Goal: Information Seeking & Learning: Learn about a topic

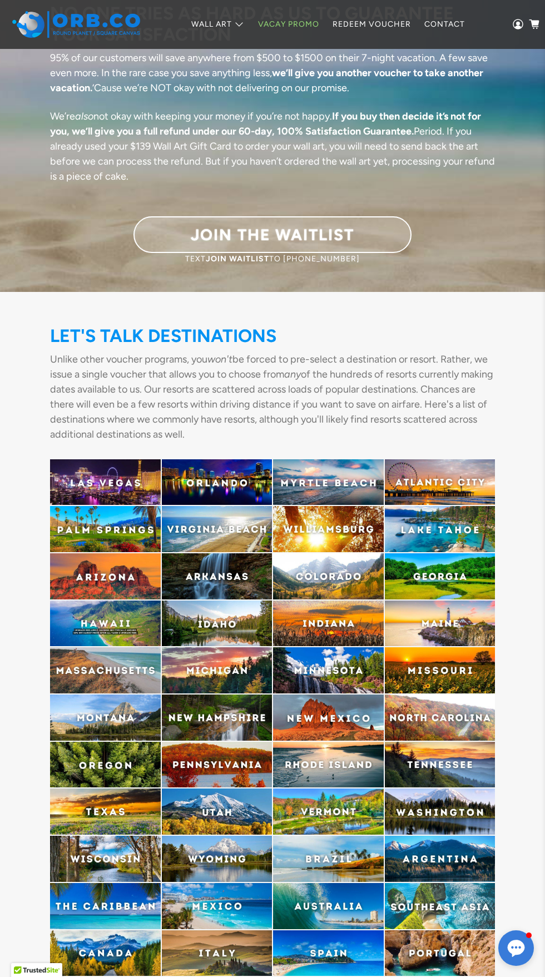
scroll to position [2196, 0]
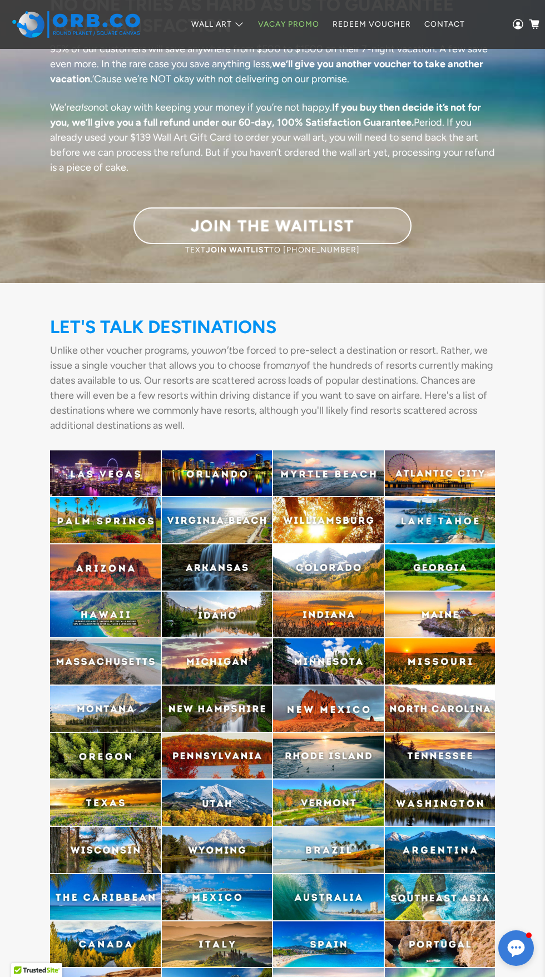
click at [89, 521] on img at bounding box center [105, 520] width 111 height 46
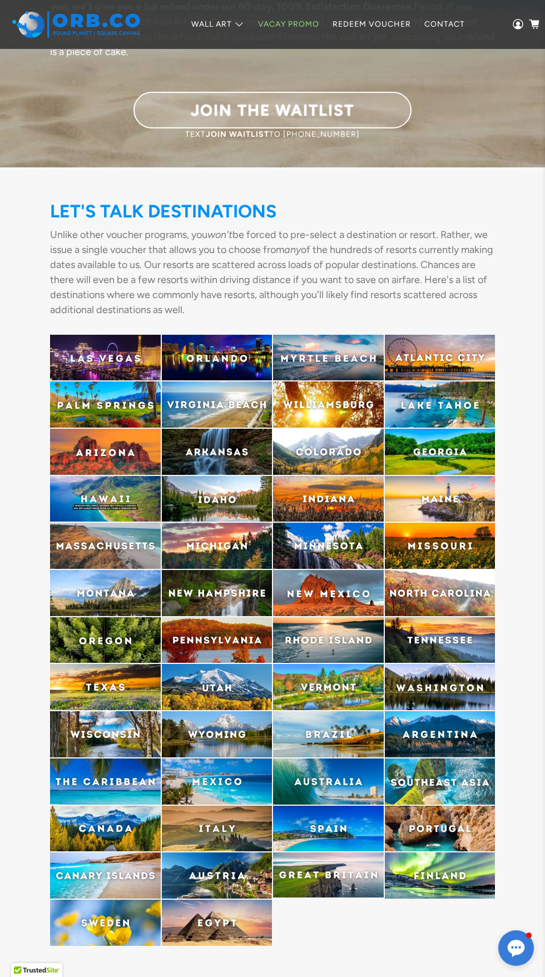
scroll to position [2299, 0]
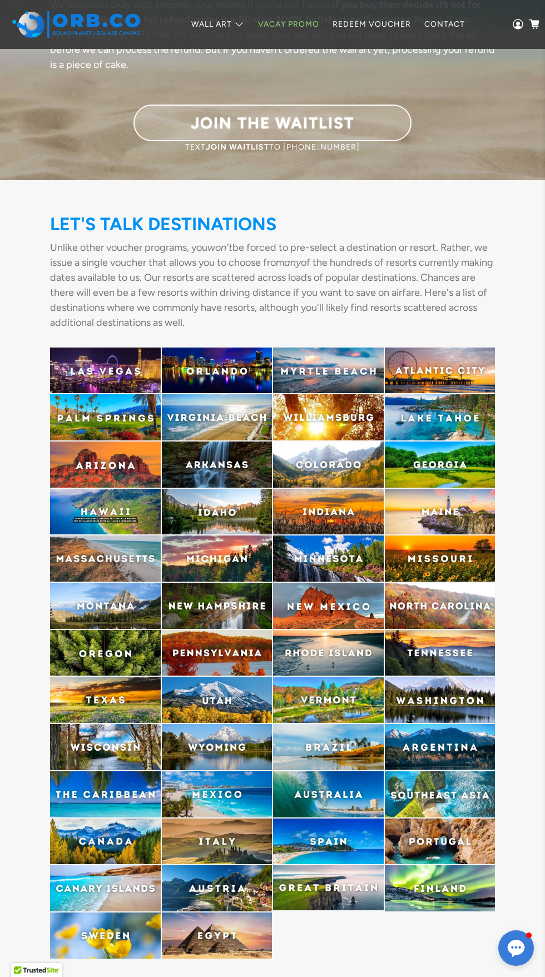
click at [458, 649] on img at bounding box center [440, 653] width 111 height 46
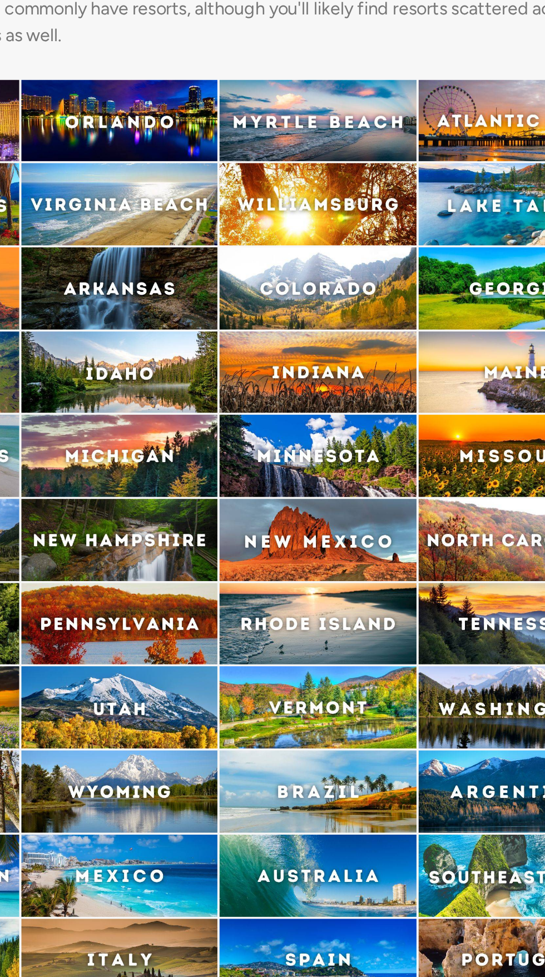
scroll to position [2302, 0]
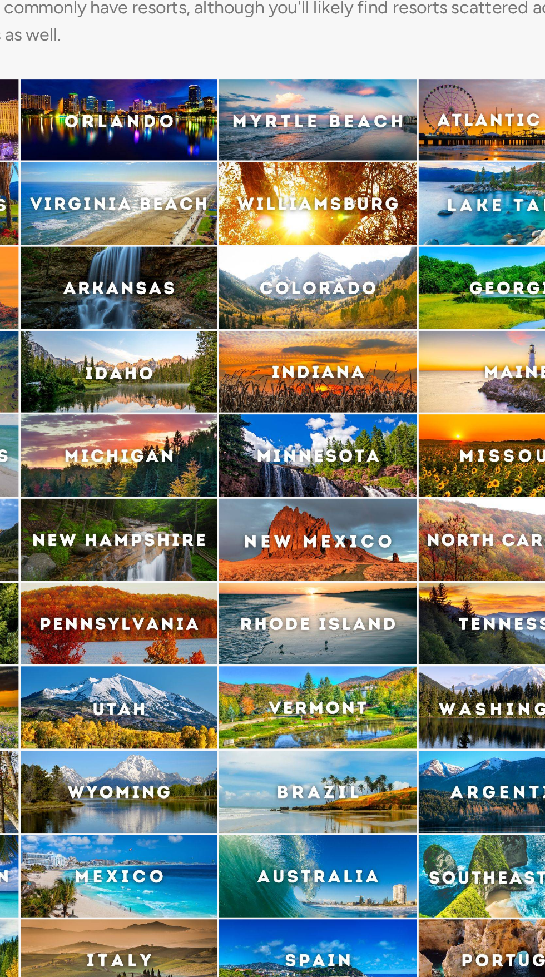
click at [344, 658] on img at bounding box center [328, 650] width 111 height 46
click at [347, 690] on img at bounding box center [328, 697] width 111 height 46
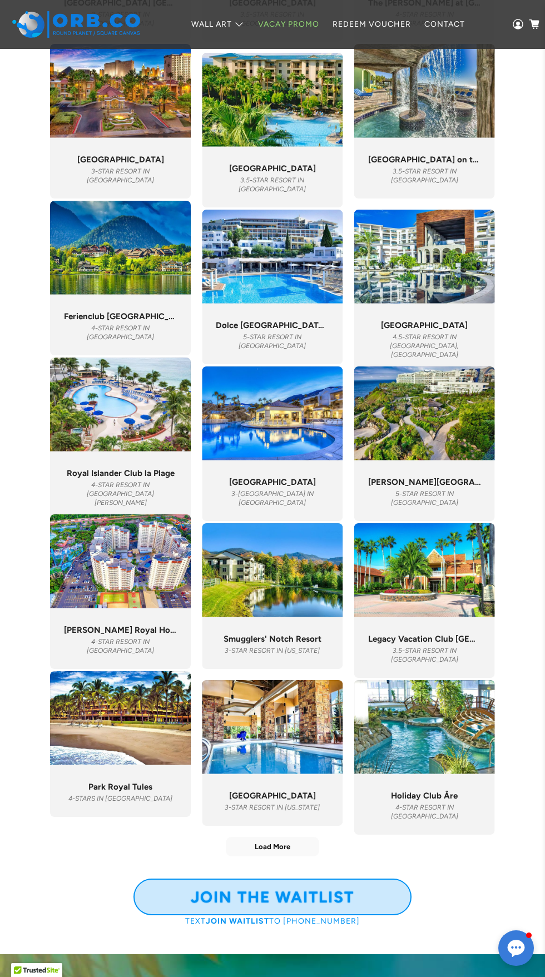
scroll to position [3611, 0]
click at [277, 843] on span "Load More" at bounding box center [272, 846] width 92 height 18
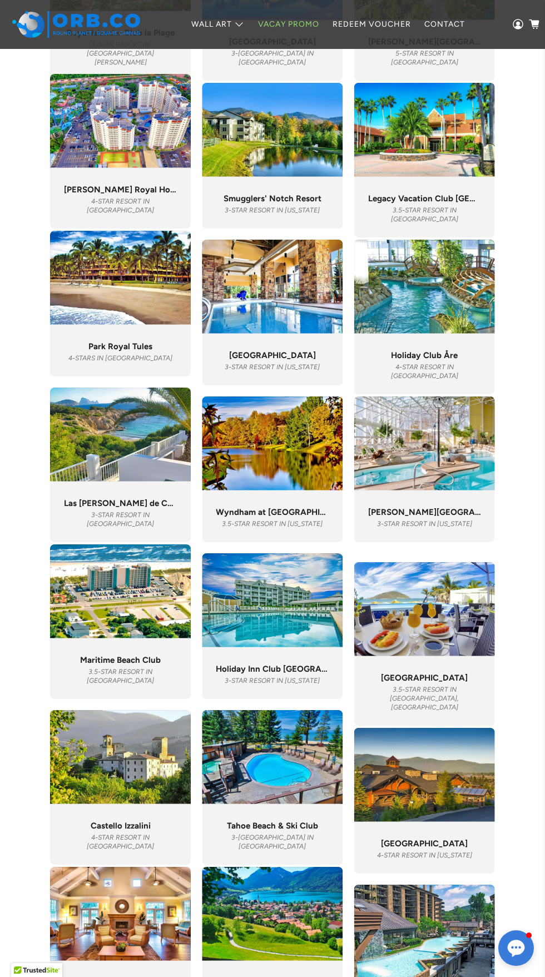
scroll to position [4052, 0]
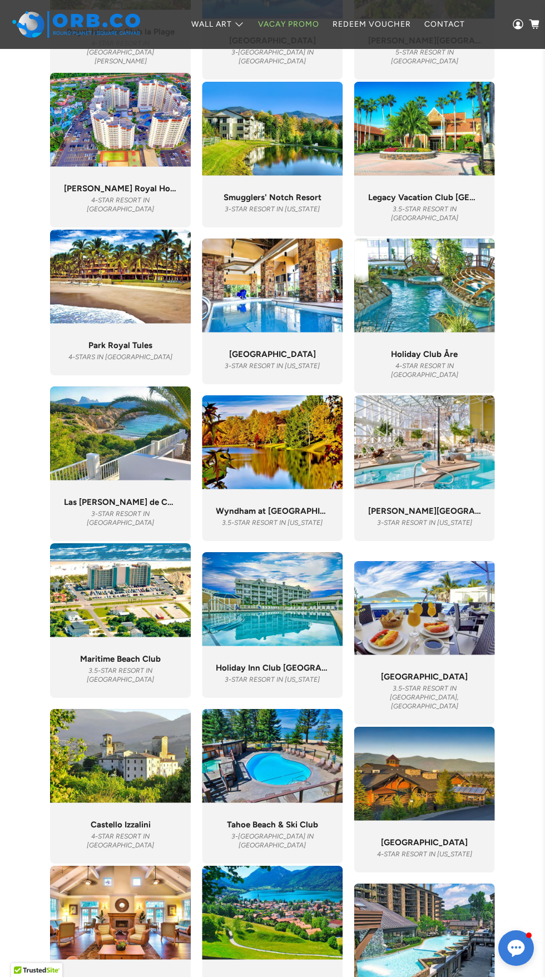
click at [272, 504] on div ""Sauna and pool after hiking with the views is incredible." Wyndham at [GEOGRAP…" at bounding box center [272, 512] width 113 height 30
click at [268, 478] on img at bounding box center [272, 442] width 141 height 94
